Goal: Information Seeking & Learning: Check status

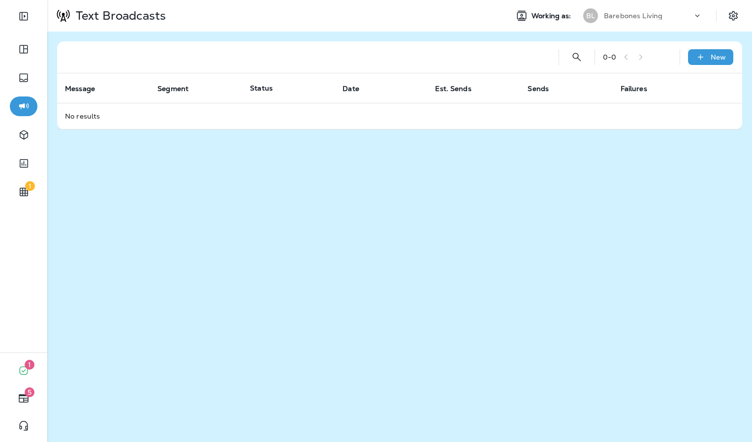
click at [654, 16] on p "Barebones Living" at bounding box center [633, 16] width 59 height 8
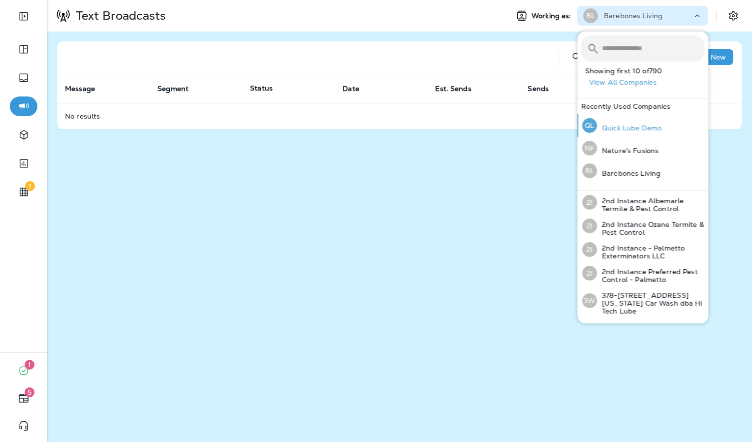
click at [657, 129] on p "Quick Lube Demo" at bounding box center [629, 128] width 64 height 8
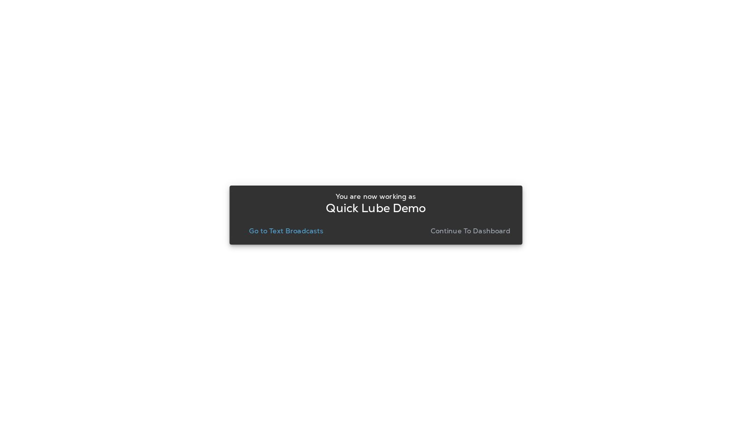
click at [272, 228] on p "Go to Text Broadcasts" at bounding box center [286, 231] width 74 height 8
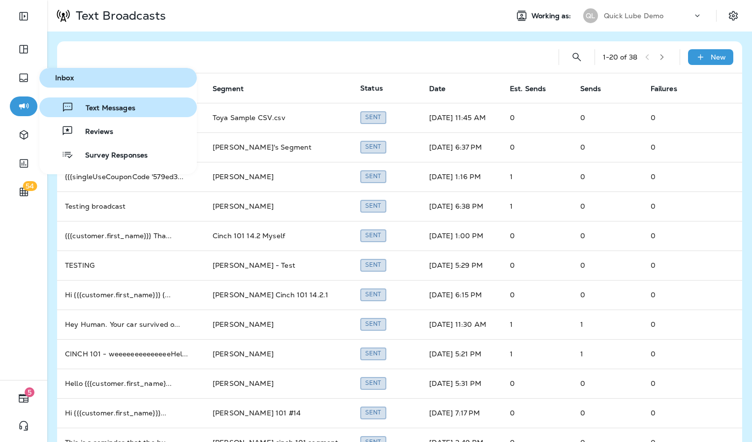
click at [123, 110] on span "Text Messages" at bounding box center [104, 108] width 61 height 9
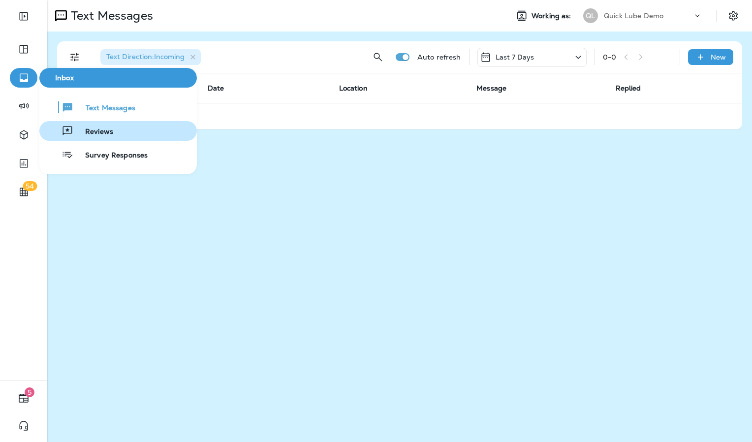
click at [128, 132] on button "Reviews" at bounding box center [117, 131] width 157 height 20
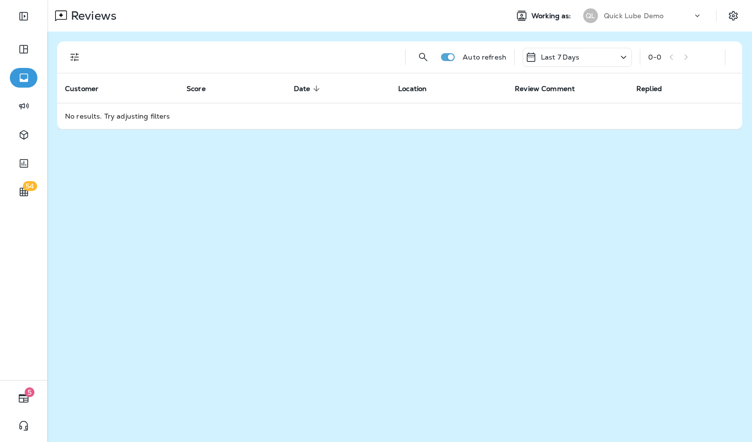
click at [606, 50] on div "Last 7 Days" at bounding box center [576, 57] width 109 height 19
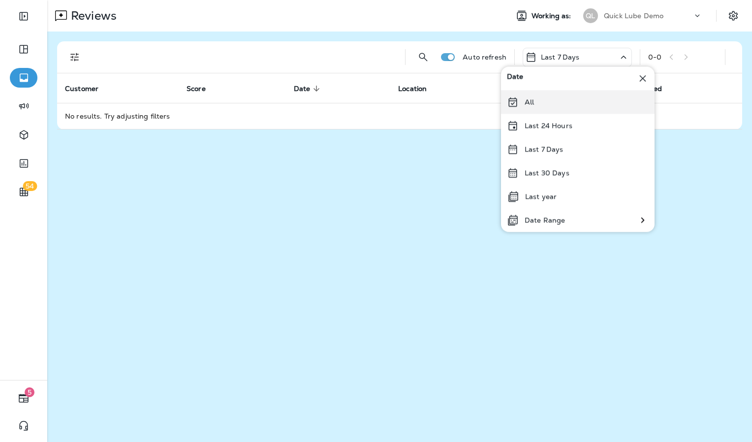
click at [548, 99] on div "All" at bounding box center [577, 102] width 153 height 24
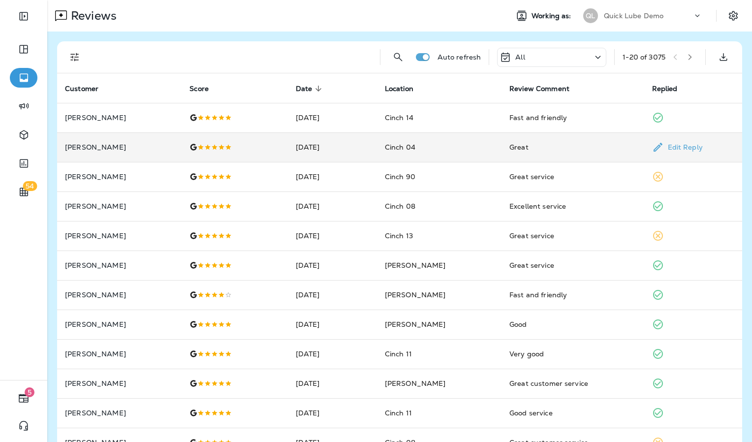
click at [376, 149] on td "[DATE]" at bounding box center [332, 147] width 89 height 30
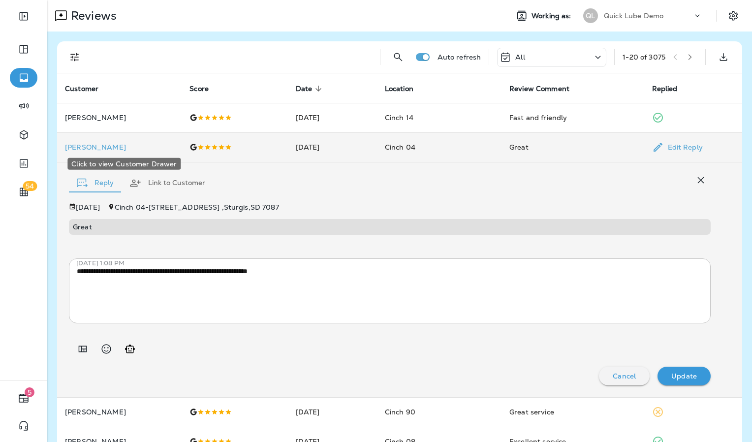
click at [97, 148] on p "[PERSON_NAME]" at bounding box center [119, 147] width 109 height 8
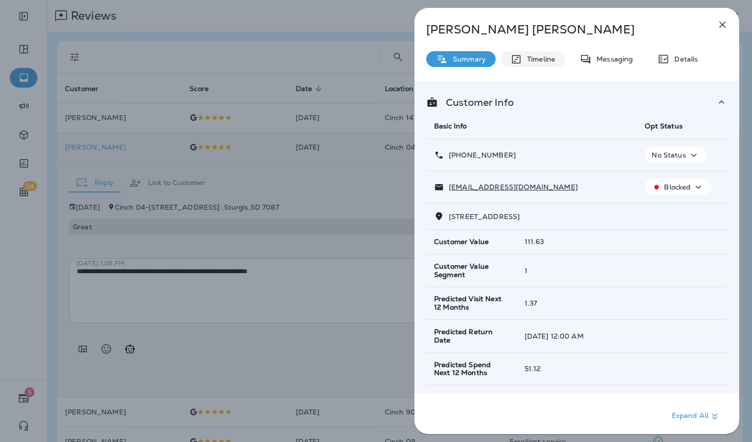
click at [561, 65] on div "Timeline" at bounding box center [532, 59] width 64 height 16
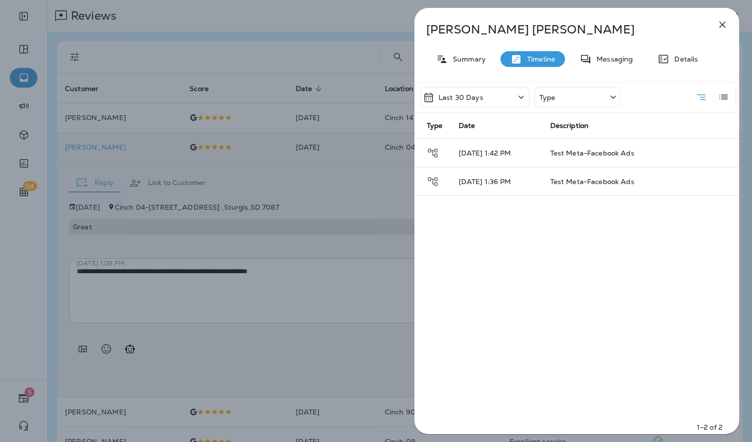
click at [586, 104] on div "Type" at bounding box center [577, 97] width 86 height 20
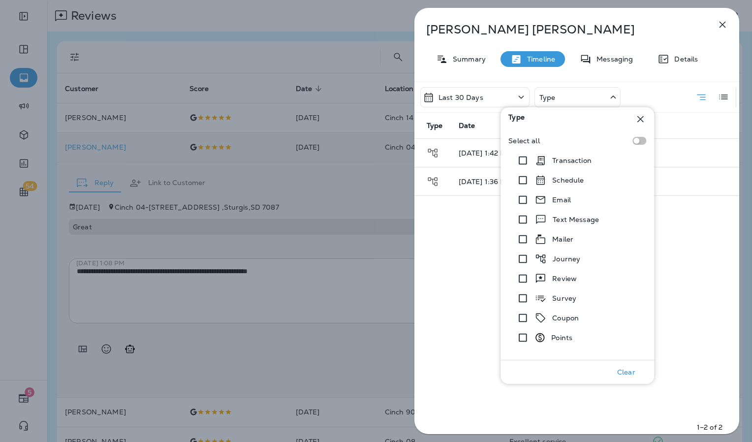
click at [569, 91] on div "Type" at bounding box center [577, 97] width 86 height 20
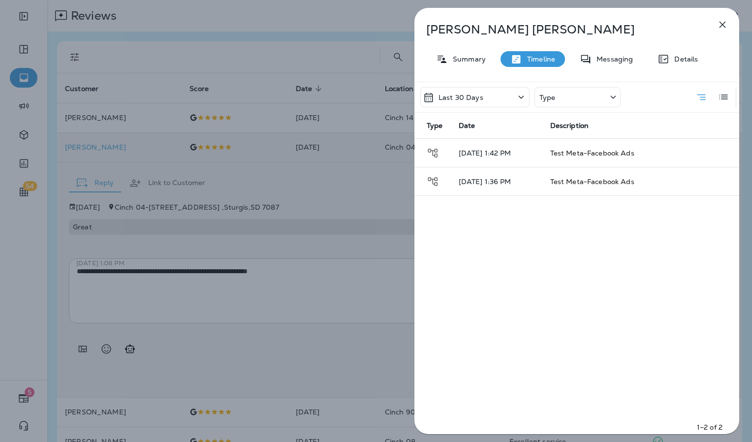
click at [481, 92] on div "Last 30 Days" at bounding box center [453, 98] width 61 height 12
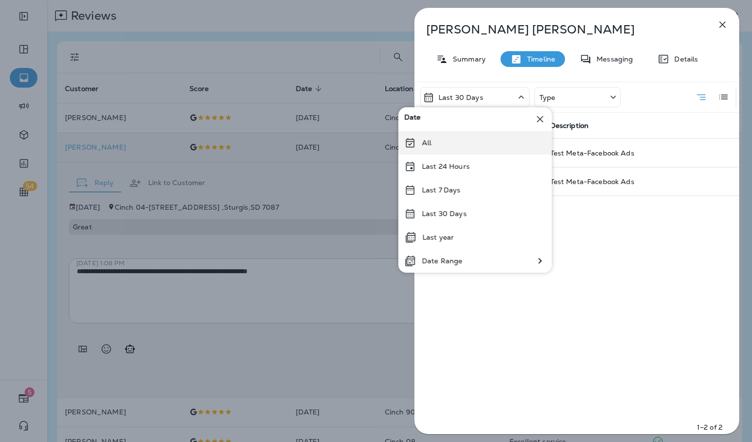
click at [429, 142] on p "All" at bounding box center [426, 143] width 9 height 8
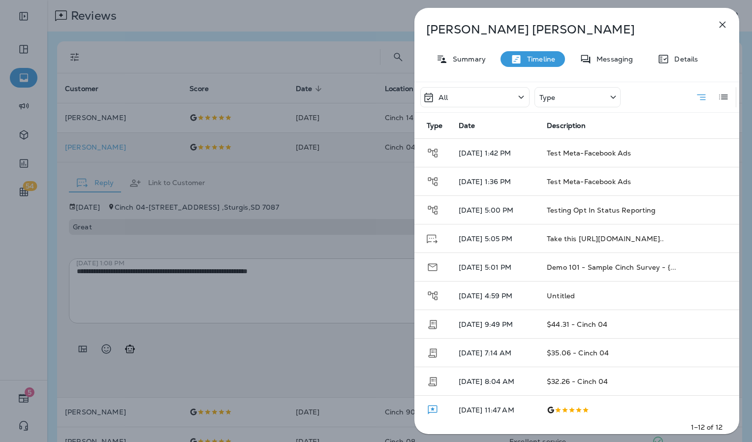
click at [606, 91] on div "Type" at bounding box center [577, 97] width 86 height 20
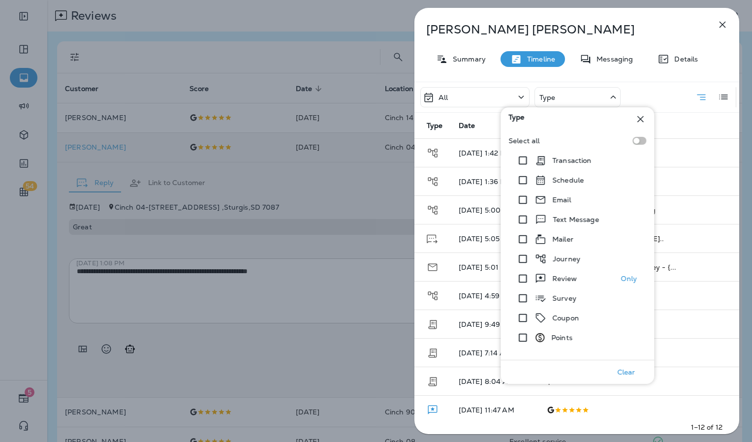
click at [632, 278] on p "Only" at bounding box center [629, 279] width 16 height 8
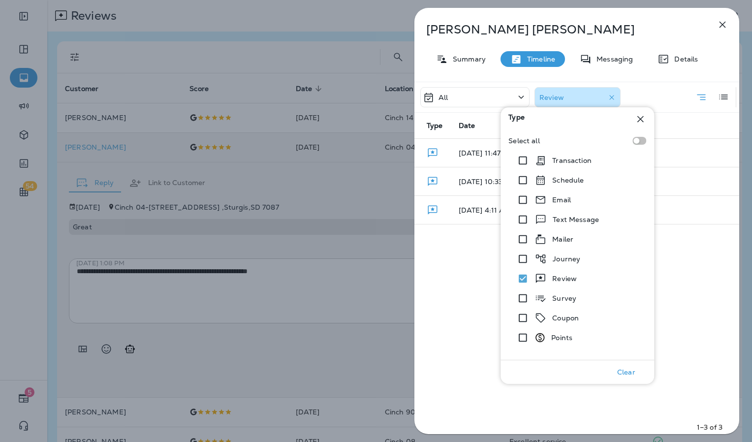
click at [660, 78] on div "[PERSON_NAME] Summary Timeline Messaging Details All Review Type Date Descripti…" at bounding box center [576, 224] width 325 height 432
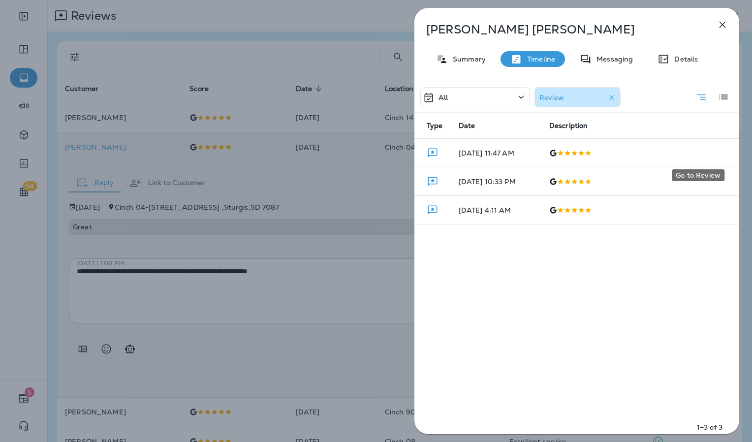
drag, startPoint x: 697, startPoint y: 153, endPoint x: 542, endPoint y: 259, distance: 187.4
click at [542, 259] on div "All Review Type Date Description [DATE] 11:47 AM [DATE] 10:33 PM [DATE] 4:11 AM…" at bounding box center [576, 261] width 325 height 358
click at [703, 151] on button "Go to Review" at bounding box center [703, 153] width 18 height 20
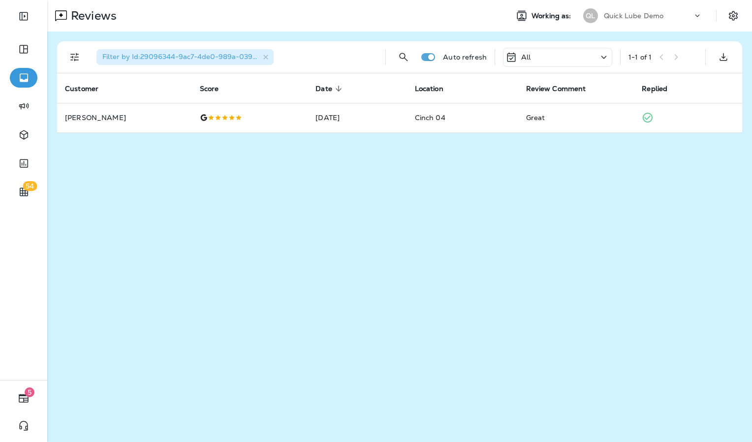
click at [448, 174] on div "Reviews Working as: QL Quick Lube Demo Filter by Id : 29096344-9ac7-4de0-989a-0…" at bounding box center [399, 221] width 705 height 442
click at [569, 56] on div "All" at bounding box center [557, 57] width 109 height 19
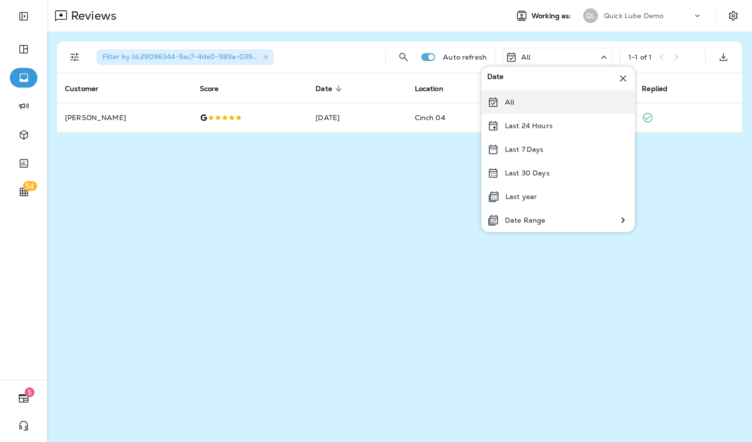
click at [554, 104] on div "All" at bounding box center [557, 102] width 153 height 24
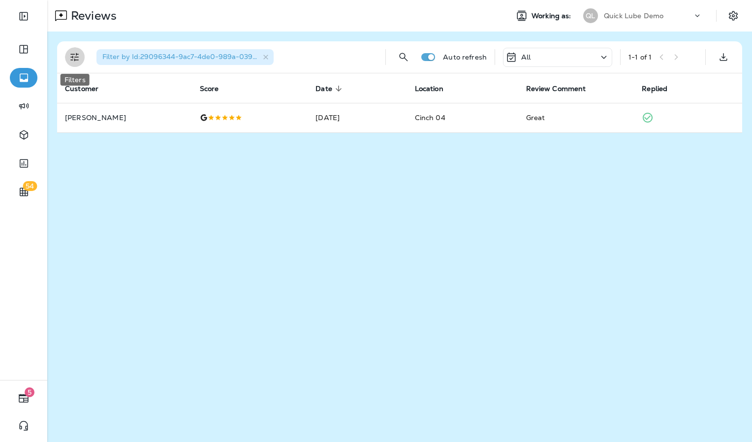
click at [75, 53] on icon "Filters" at bounding box center [75, 57] width 12 height 12
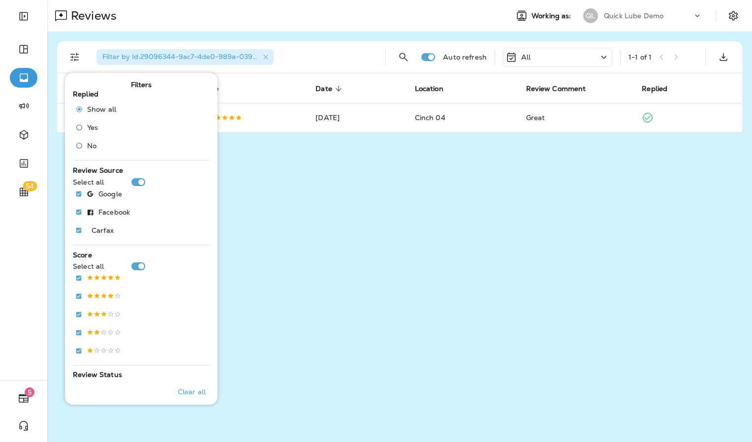
click at [386, 41] on div "Filter by Id : 29096344-9ac7-4de0-989a-039da6908dcd Auto refresh All 1 - 1 of 1" at bounding box center [401, 56] width 673 height 31
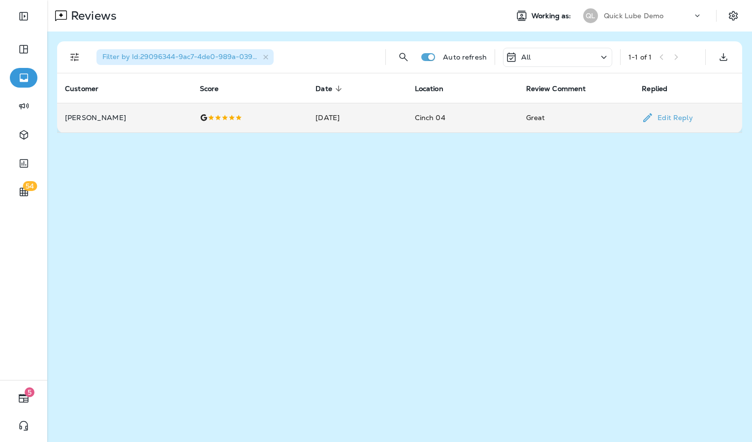
click at [311, 114] on td "[DATE]" at bounding box center [356, 118] width 99 height 30
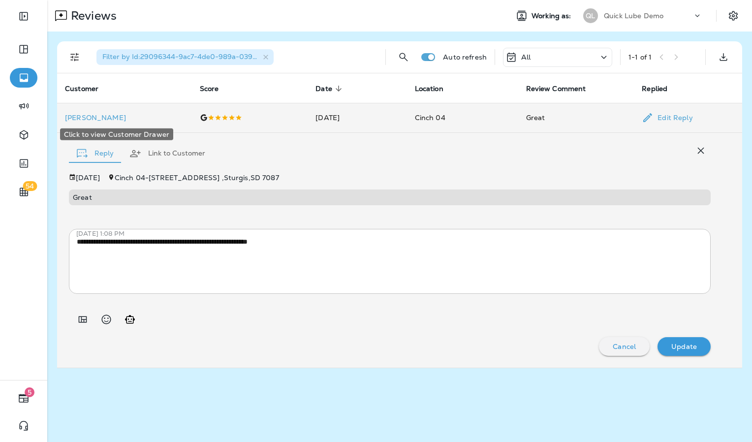
click at [92, 116] on p "[PERSON_NAME]" at bounding box center [124, 118] width 119 height 8
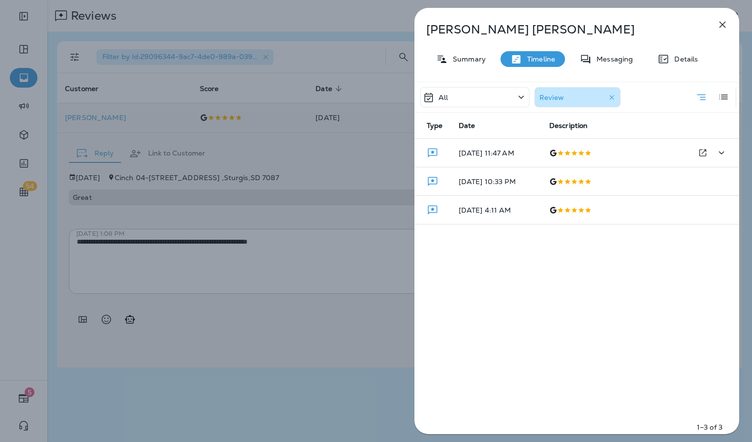
click at [621, 155] on div at bounding box center [617, 153] width 137 height 8
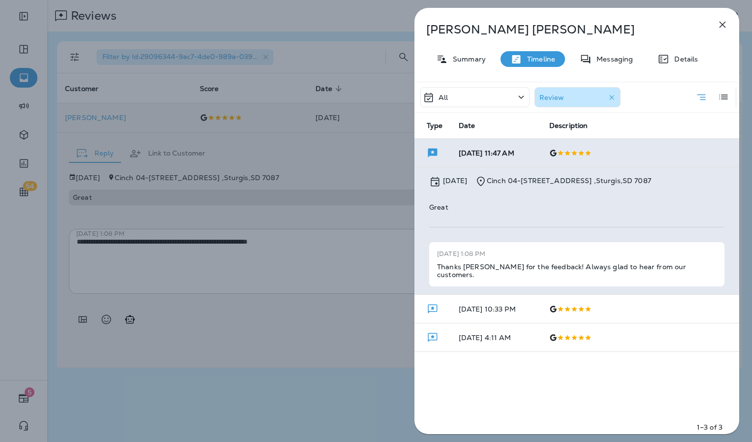
click at [371, 313] on div "[PERSON_NAME] Summary Timeline Messaging Details All Review Type Date Descripti…" at bounding box center [376, 221] width 752 height 442
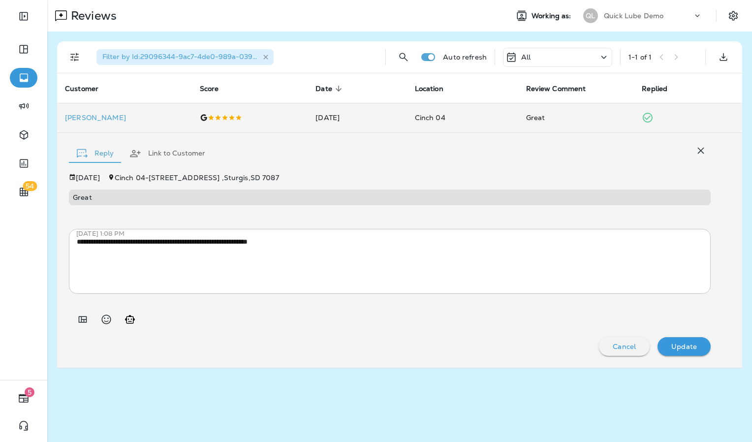
click at [262, 59] on icon "button" at bounding box center [266, 57] width 8 height 8
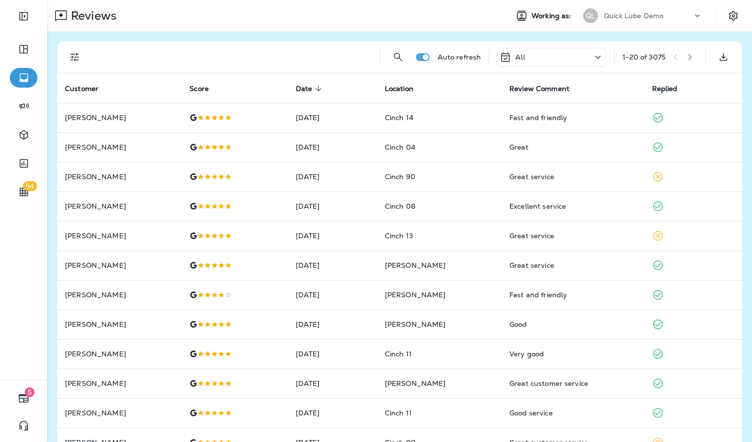
click at [407, 40] on div "Auto refresh All 1 - 20 of 3075 Customer Score Date sorted descending Location …" at bounding box center [399, 367] width 705 height 672
